Goal: Transaction & Acquisition: Download file/media

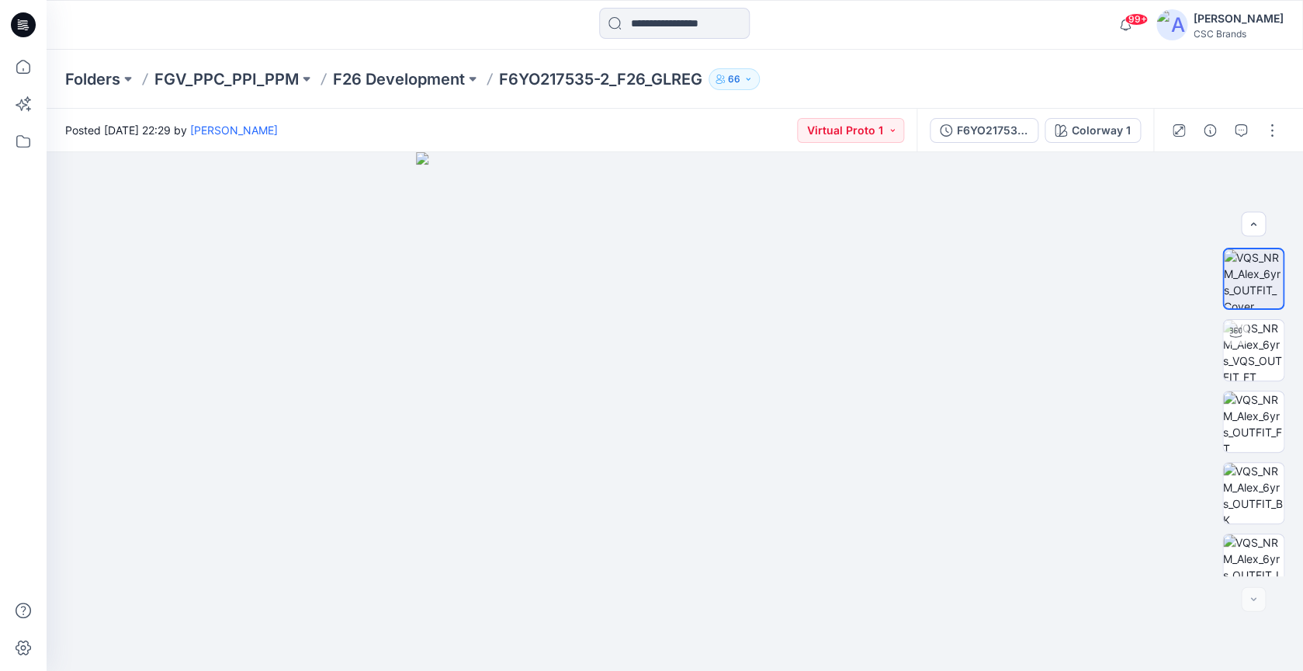
scroll to position [377, 0]
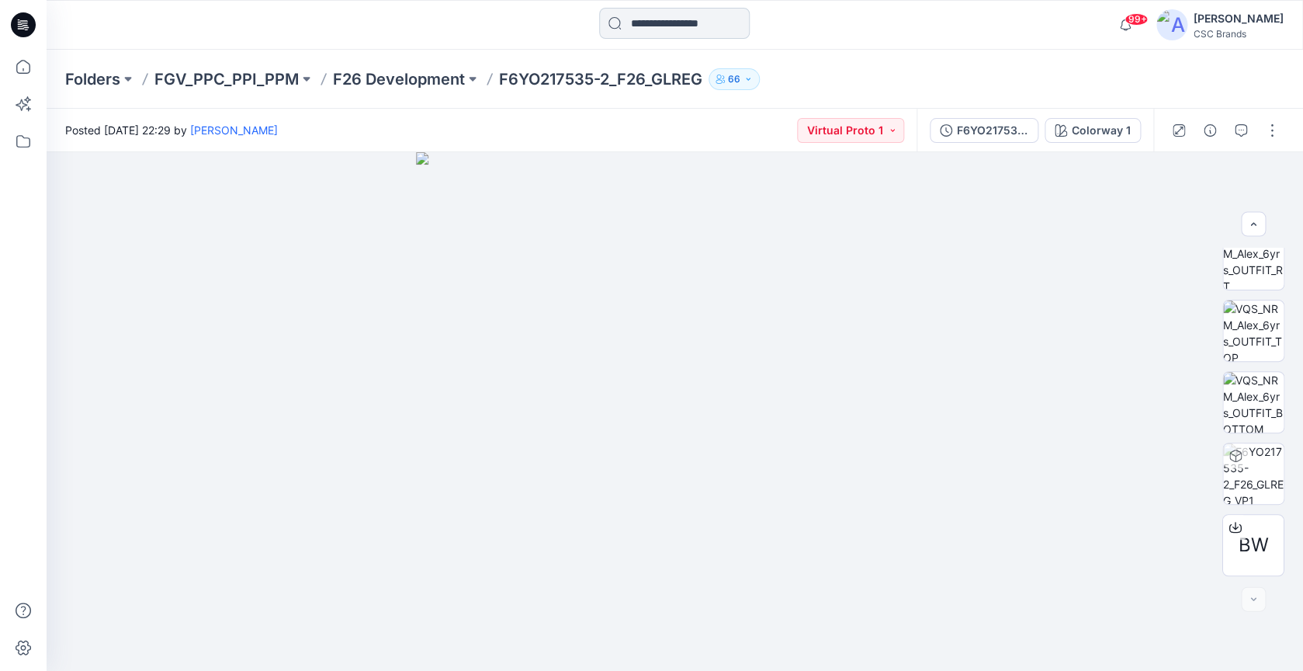
click at [738, 19] on input at bounding box center [674, 23] width 151 height 31
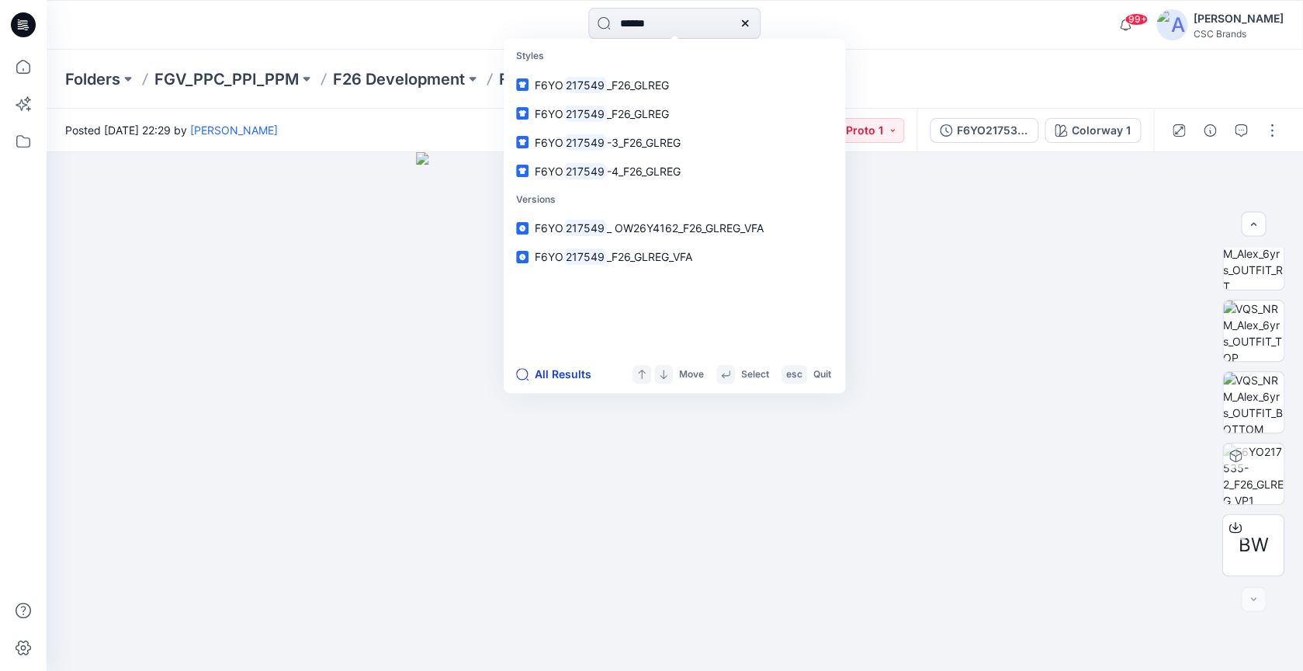
type input "******"
click at [553, 372] on button "All Results" at bounding box center [558, 374] width 85 height 19
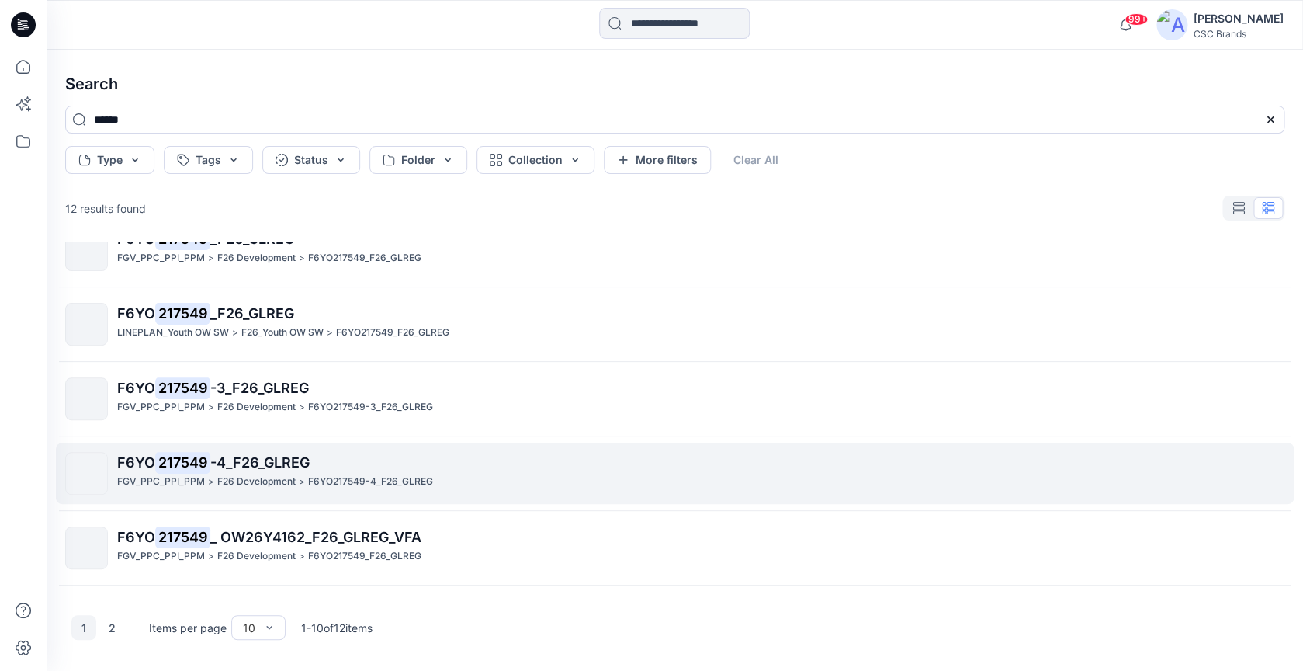
scroll to position [41, 0]
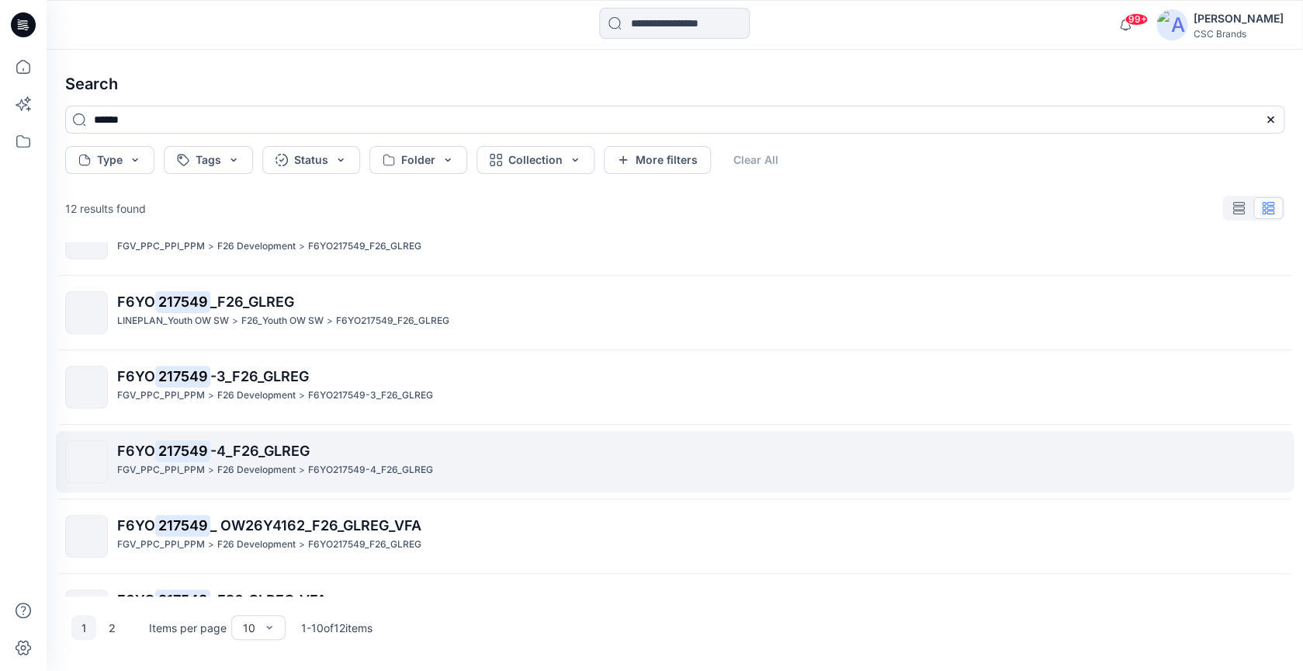
click at [410, 439] on link "F6YO 217549 -4_F26_GLREG FGV_PPC_PPI_PPM > F26 Development > F6YO217549-4_F26_G…" at bounding box center [675, 461] width 1238 height 61
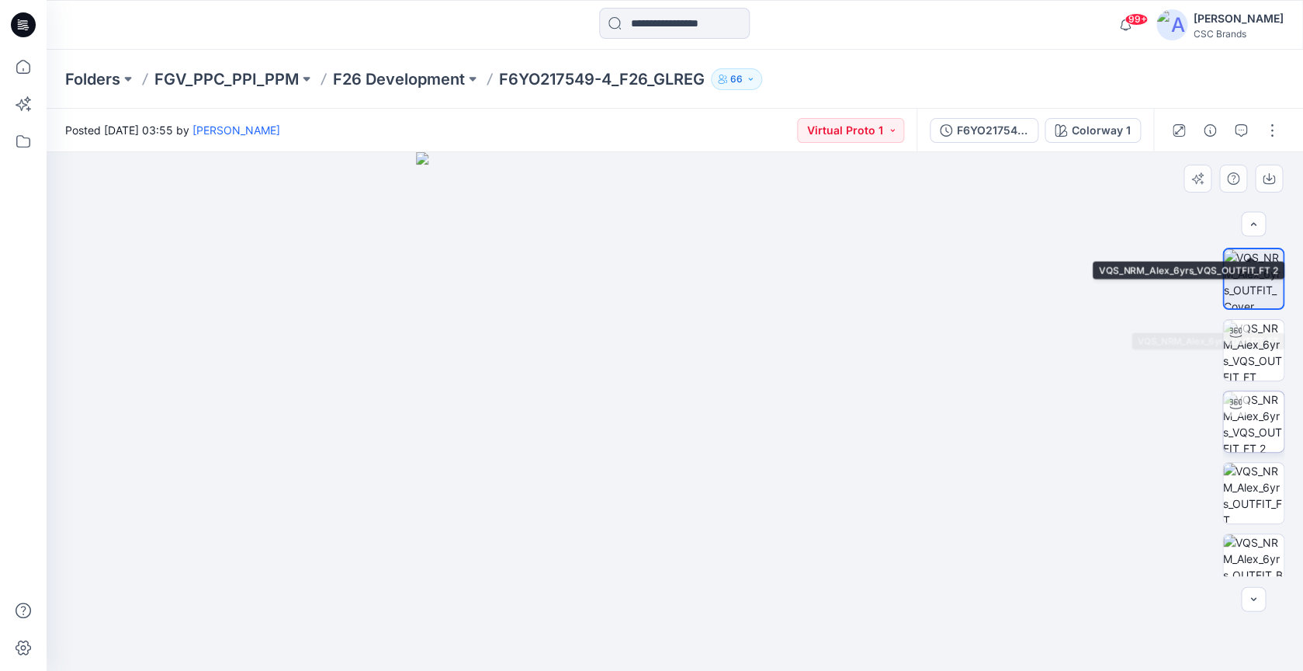
scroll to position [305, 0]
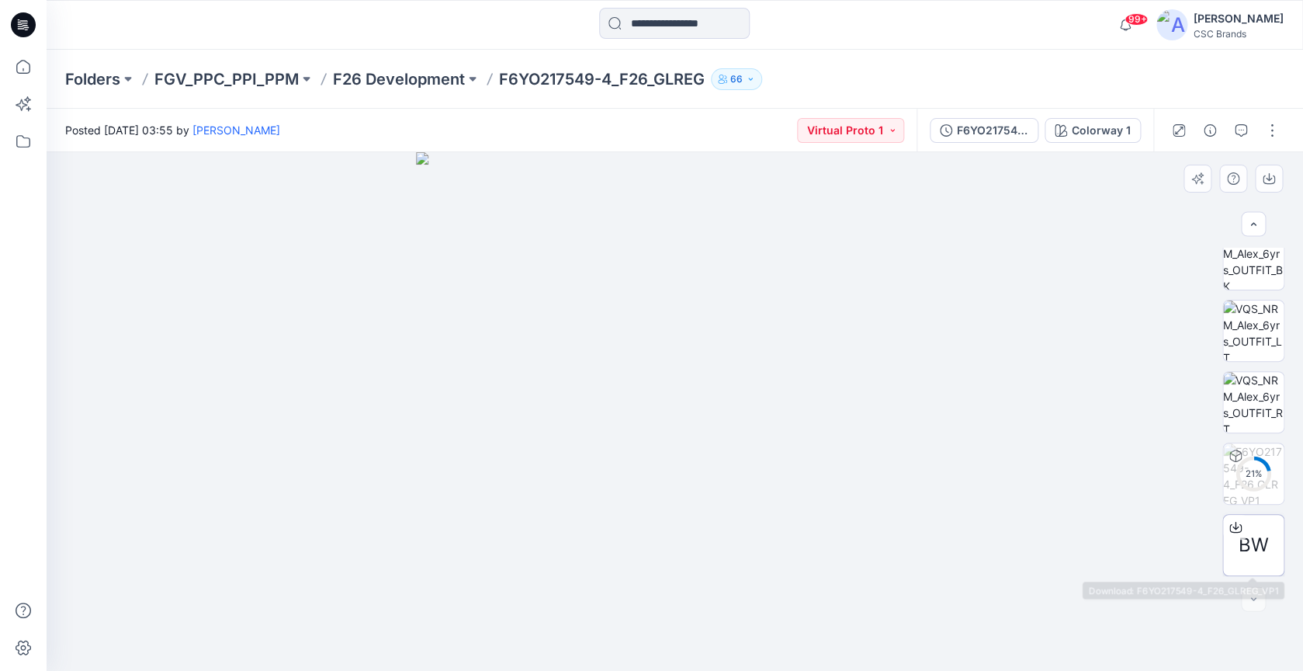
click at [1251, 551] on span "BW" at bounding box center [1254, 545] width 30 height 28
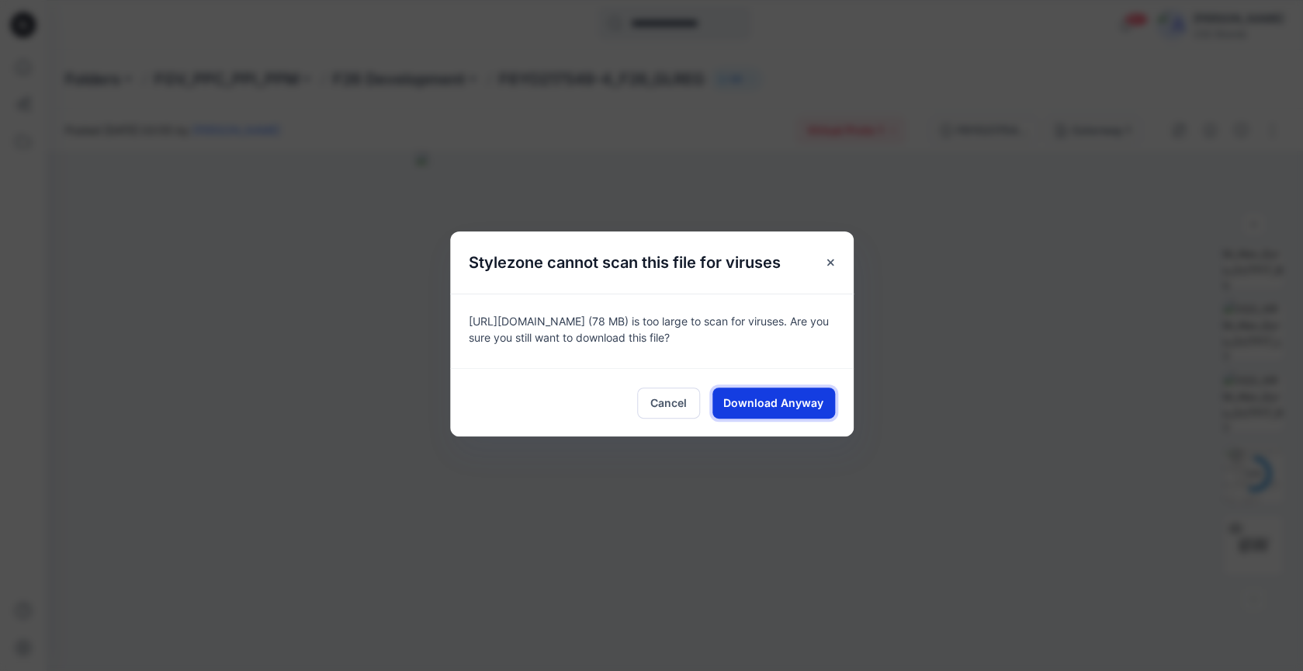
click at [790, 404] on span "Download Anyway" at bounding box center [774, 402] width 100 height 16
